Goal: Task Accomplishment & Management: Use online tool/utility

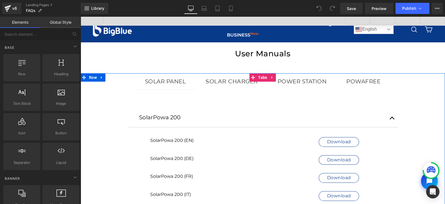
scroll to position [115, 0]
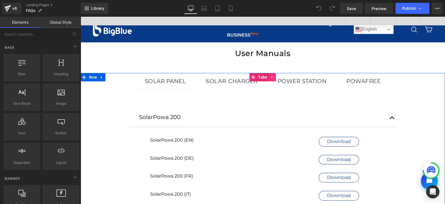
click at [270, 79] on icon at bounding box center [272, 77] width 4 height 4
click at [274, 77] on icon at bounding box center [276, 77] width 4 height 4
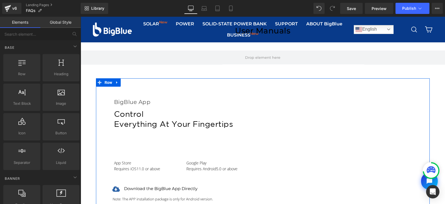
scroll to position [0, 0]
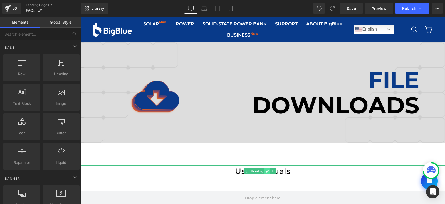
click at [268, 172] on icon at bounding box center [267, 170] width 3 height 3
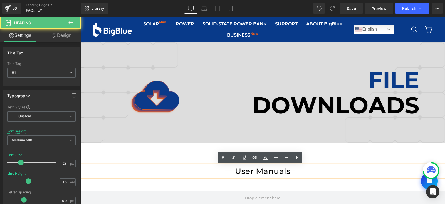
click at [268, 172] on h1 "User Manuals" at bounding box center [262, 171] width 365 height 12
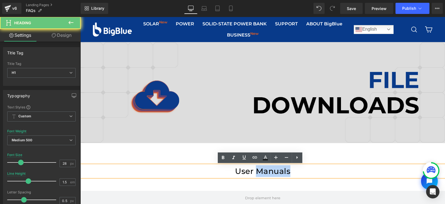
click at [268, 172] on h1 "User Manuals" at bounding box center [262, 171] width 365 height 12
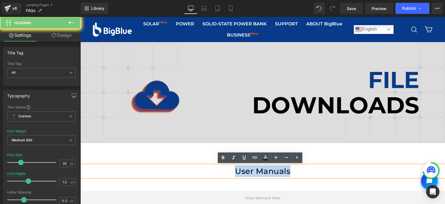
click at [268, 172] on h1 "User Manuals" at bounding box center [262, 171] width 365 height 12
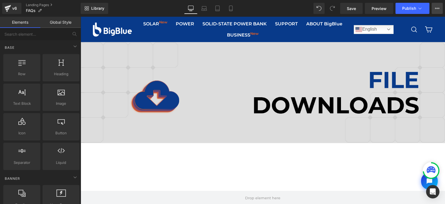
click at [437, 9] on icon at bounding box center [437, 8] width 4 height 4
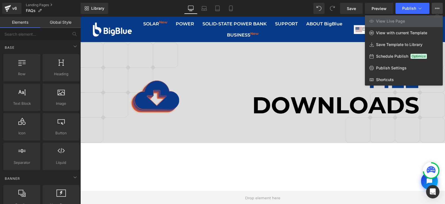
click at [437, 9] on icon at bounding box center [437, 8] width 4 height 4
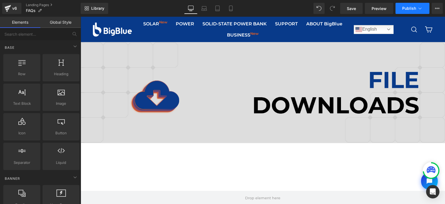
click at [423, 8] on button "Publish" at bounding box center [412, 8] width 34 height 11
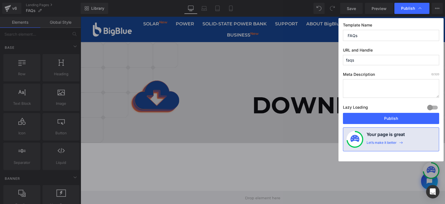
click at [345, 59] on input "faqs" at bounding box center [391, 60] width 96 height 10
type input "b"
type input "bigblue-faqs"
click at [386, 59] on input "bigblue-faqs" at bounding box center [391, 60] width 96 height 10
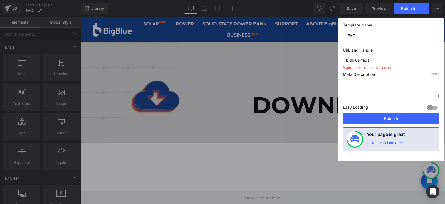
click at [386, 59] on input "bigblue-faqs" at bounding box center [391, 60] width 96 height 10
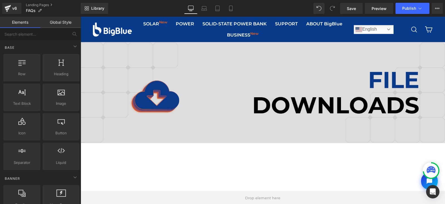
click at [352, 9] on span "Save" at bounding box center [351, 9] width 9 height 6
click at [382, 9] on span "Preview" at bounding box center [378, 9] width 15 height 6
click at [12, 10] on div "v6" at bounding box center [14, 8] width 7 height 7
